Goal: Navigation & Orientation: Find specific page/section

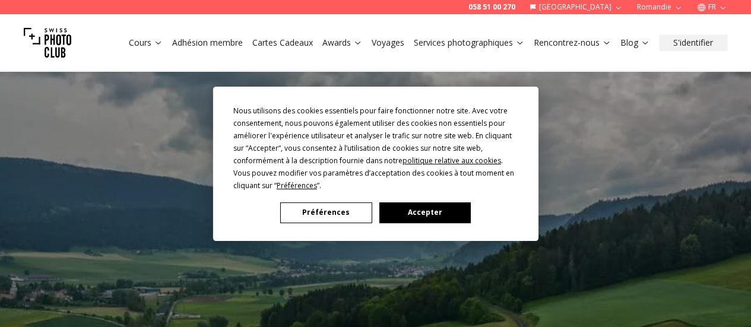
click at [325, 214] on button "Préférences" at bounding box center [325, 212] width 91 height 21
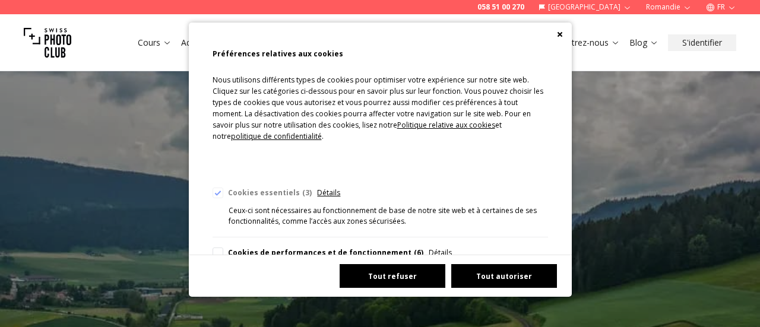
click at [375, 274] on button "Tout refuser" at bounding box center [393, 276] width 106 height 24
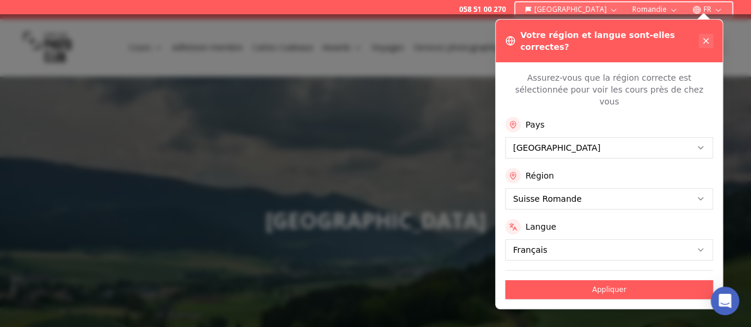
click at [712, 35] on button at bounding box center [706, 41] width 14 height 14
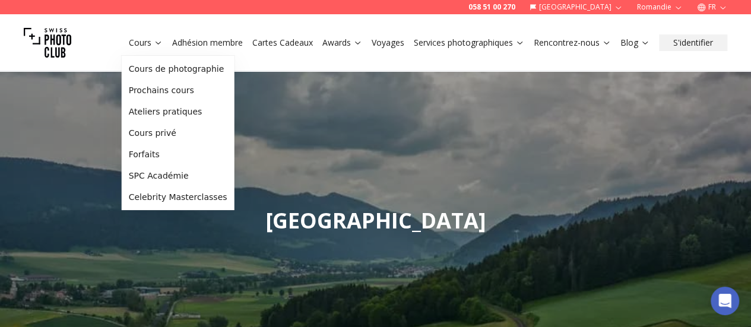
click at [154, 45] on icon at bounding box center [158, 42] width 9 height 9
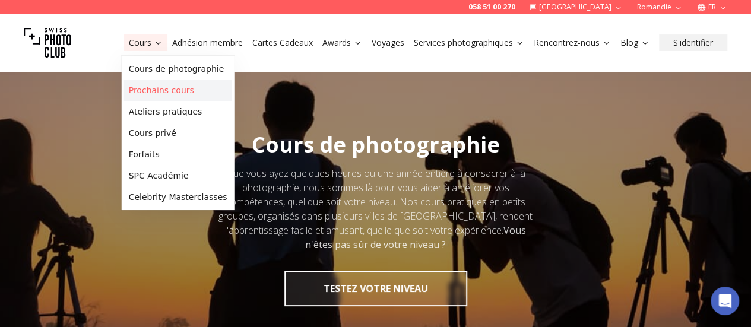
click at [170, 94] on link "Prochains cours" at bounding box center [178, 90] width 108 height 21
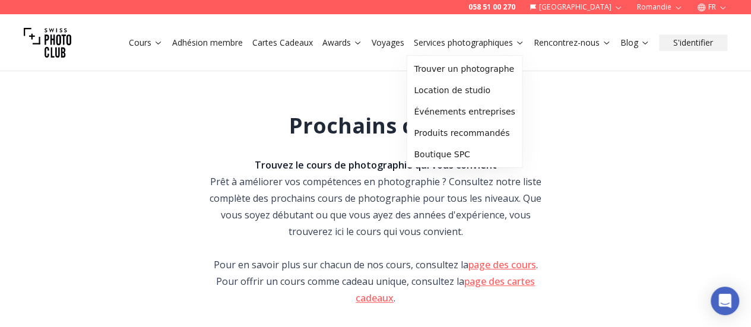
click at [476, 39] on link "Services photographiques" at bounding box center [469, 43] width 110 height 12
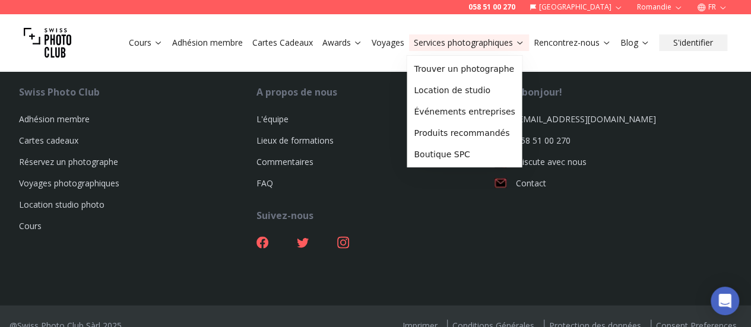
scroll to position [1079, 0]
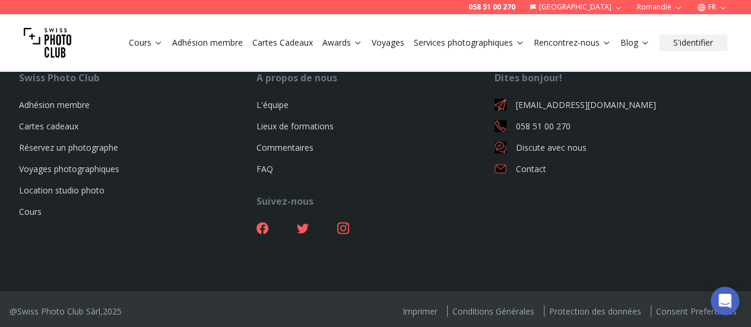
click at [352, 66] on div "Cours Adhésion membre Cartes Cadeaux Awards Voyages Services photographiques Re…" at bounding box center [375, 42] width 751 height 57
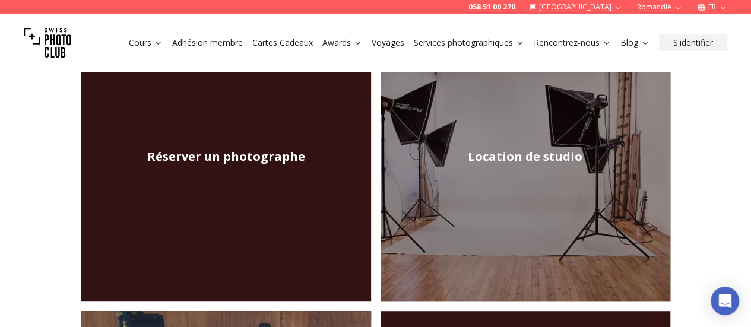
scroll to position [0, 0]
